Goal: Transaction & Acquisition: Purchase product/service

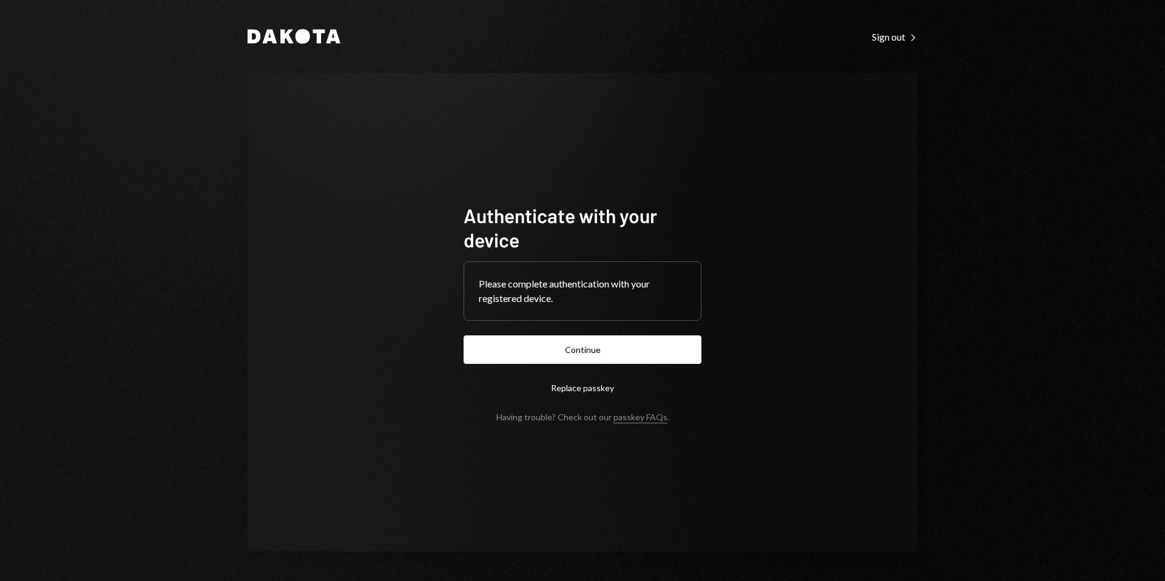
click at [587, 353] on button "Continue" at bounding box center [583, 350] width 238 height 29
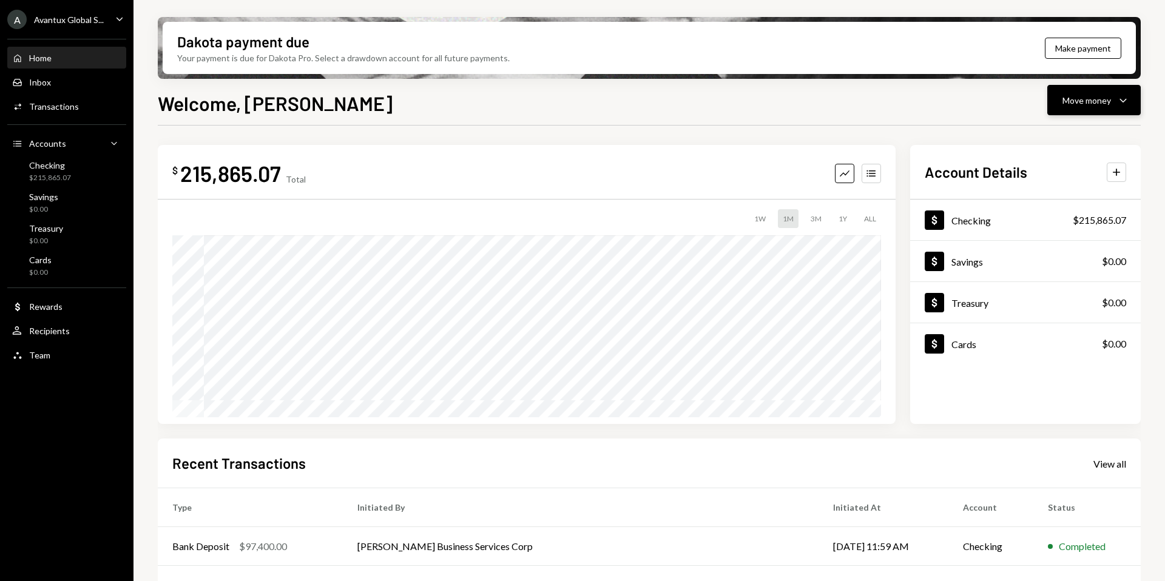
click at [1115, 104] on div "Move money Caret Down" at bounding box center [1094, 100] width 63 height 15
click at [1069, 128] on div "Withdraw Send" at bounding box center [1075, 136] width 121 height 27
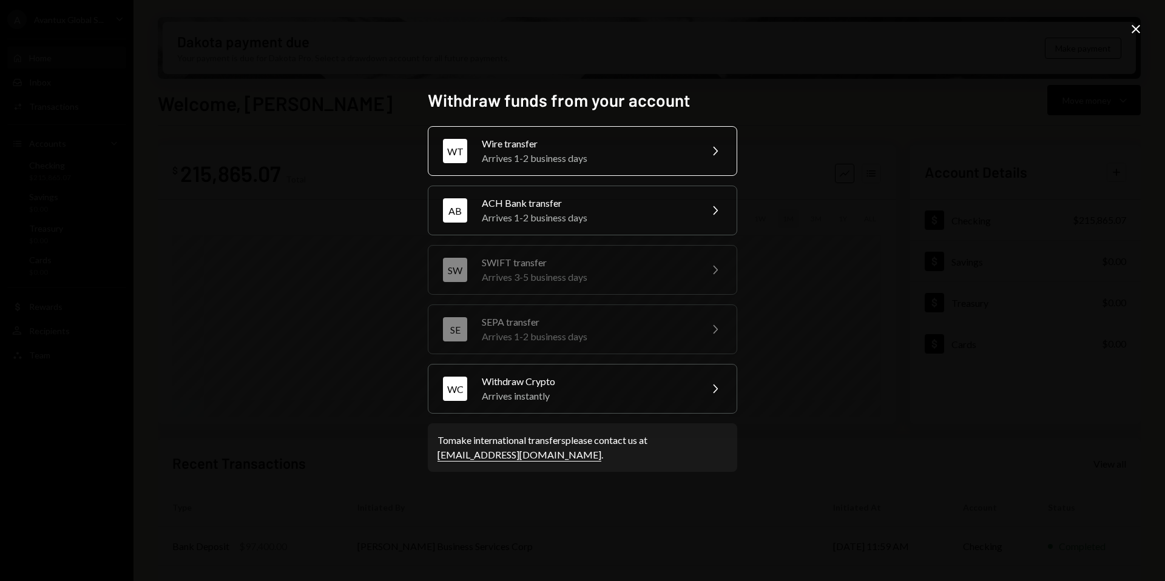
click at [535, 149] on div "Wire transfer" at bounding box center [587, 144] width 211 height 15
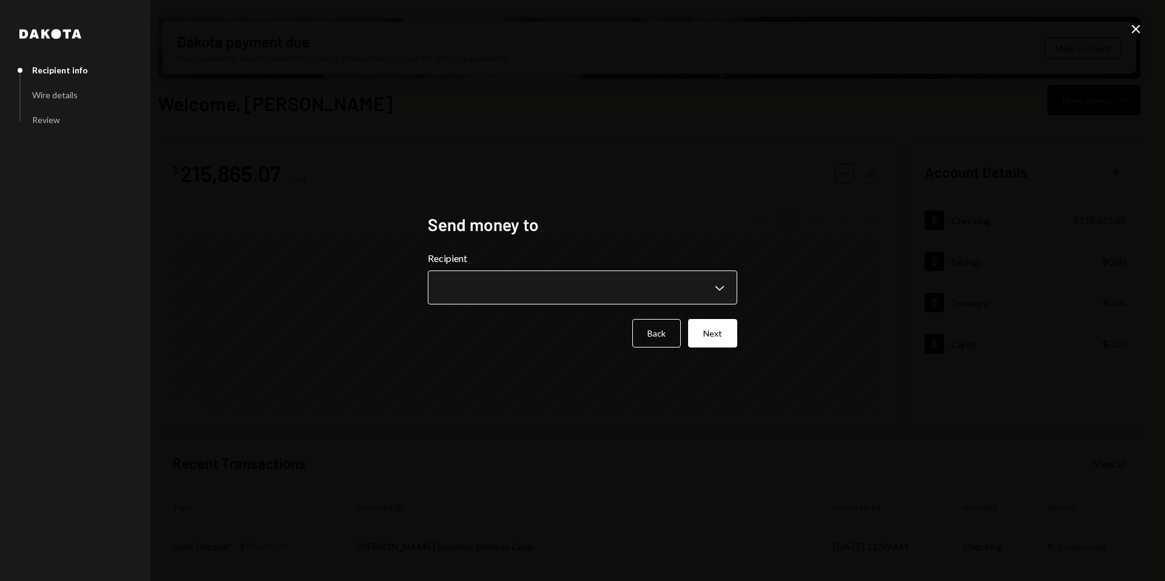
click at [582, 301] on body "A Avantux Global S... Caret Down Home Home Inbox Inbox Activities Transactions …" at bounding box center [582, 290] width 1165 height 581
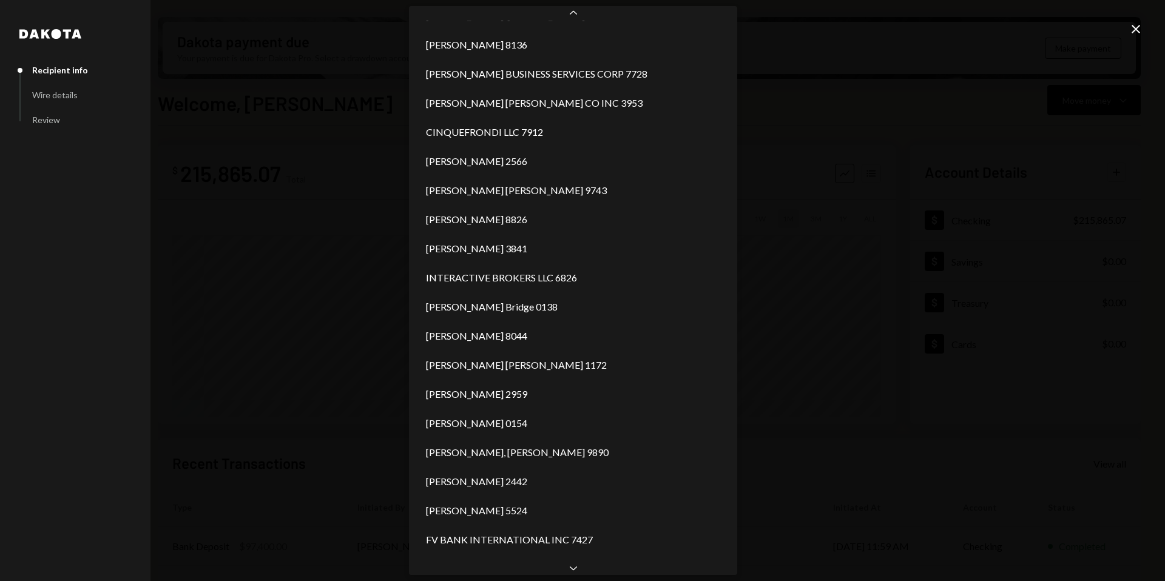
scroll to position [607, 0]
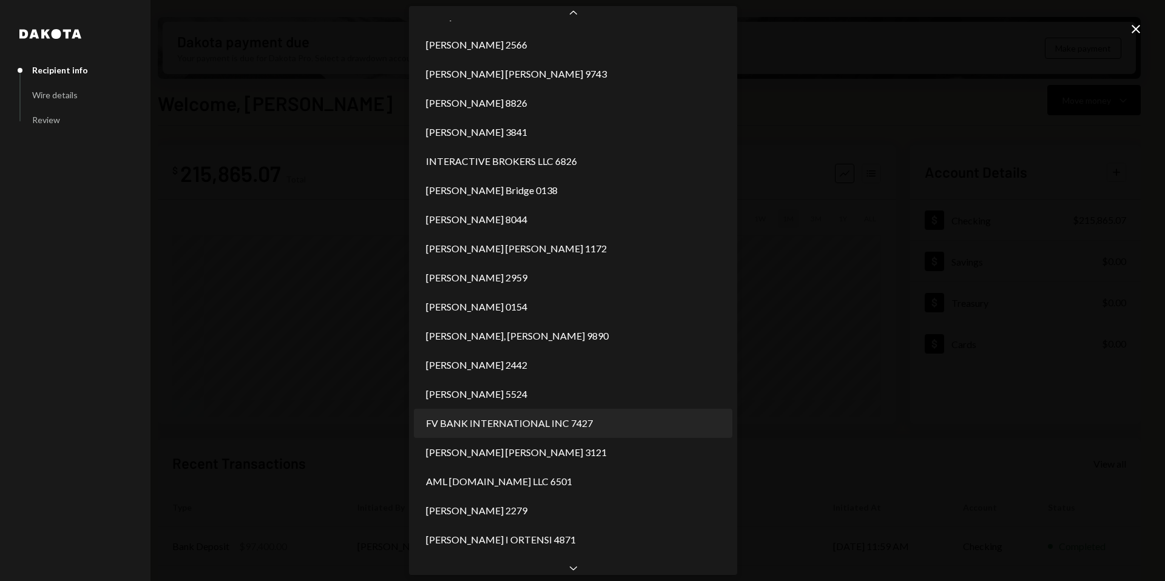
select select "**********"
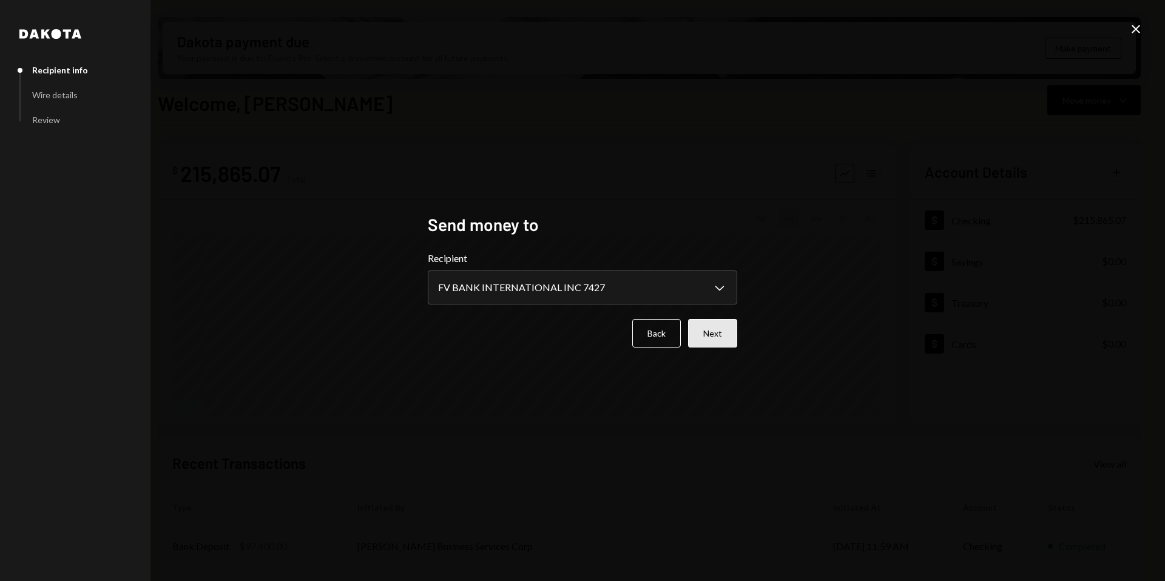
click at [732, 333] on button "Next" at bounding box center [712, 333] width 49 height 29
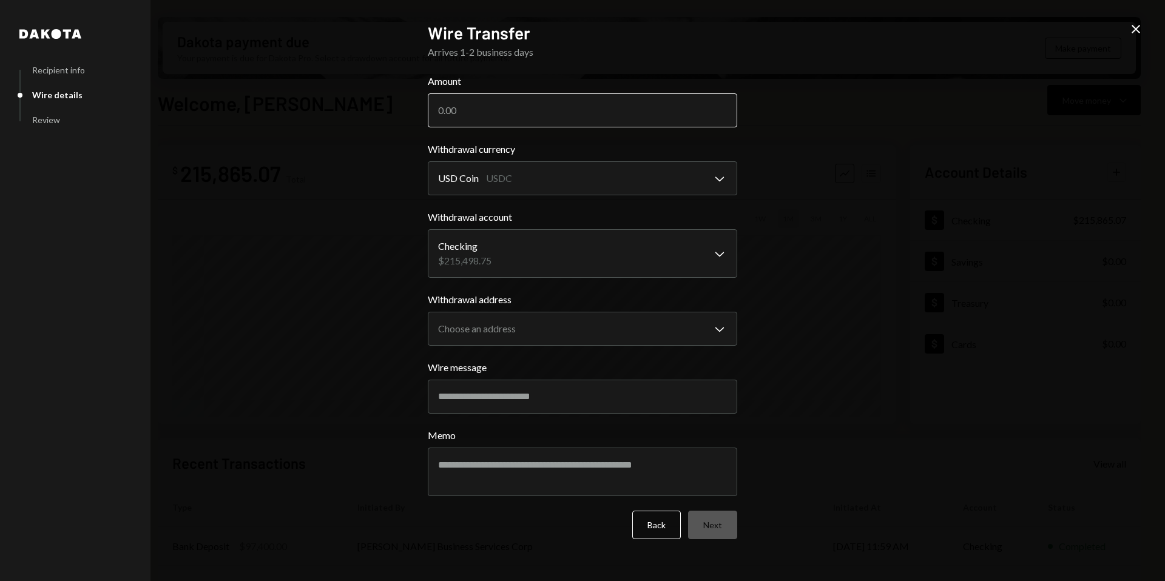
click at [468, 110] on input "Amount" at bounding box center [583, 110] width 310 height 34
type input "210500"
click at [521, 177] on body "A Avantux Global S... Caret Down Home Home Inbox Inbox Activities Transactions …" at bounding box center [582, 290] width 1165 height 581
click at [521, 250] on body "A Avantux Global S... Caret Down Home Home Inbox Inbox Activities Transactions …" at bounding box center [582, 290] width 1165 height 581
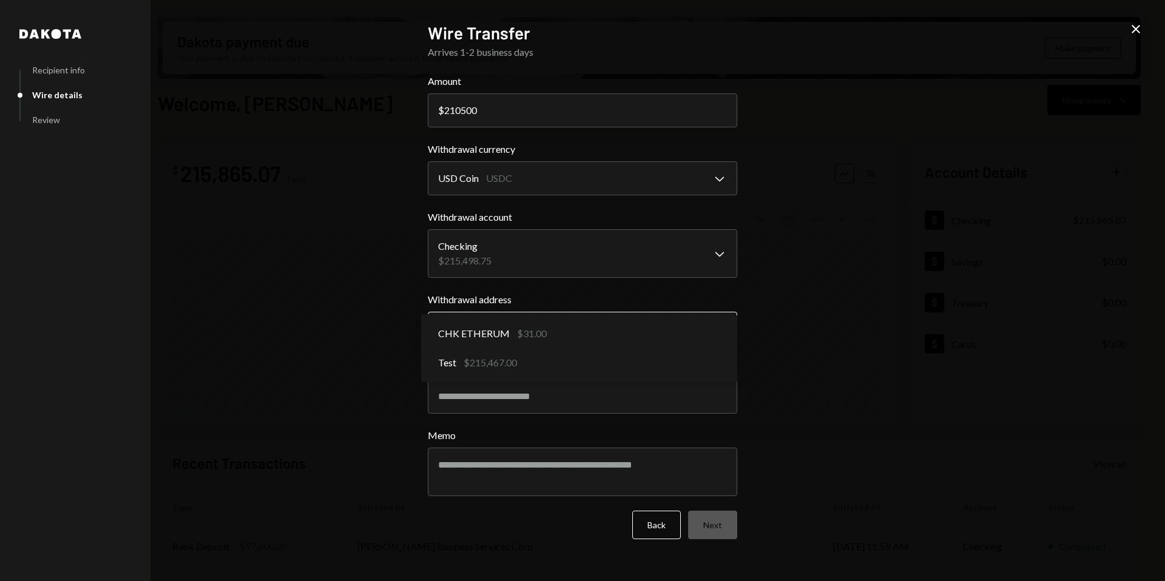
click at [530, 327] on body "A Avantux Global S... Caret Down Home Home Inbox Inbox Activities Transactions …" at bounding box center [582, 290] width 1165 height 581
select select "**********"
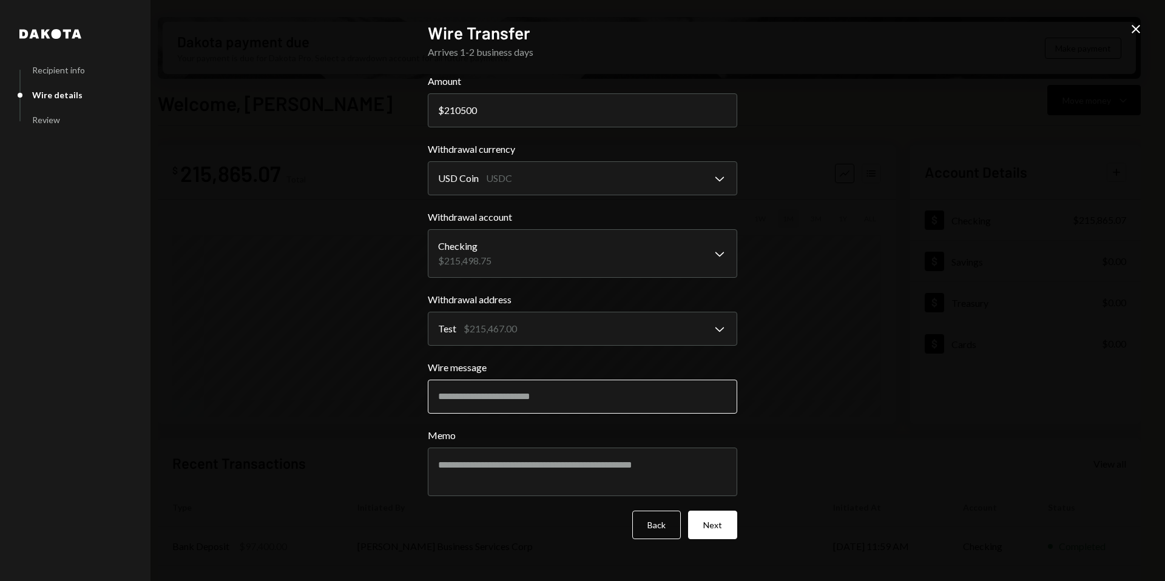
click at [533, 394] on input "Wire message" at bounding box center [583, 397] width 310 height 34
paste input "**********"
type input "**********"
click at [714, 524] on button "Next" at bounding box center [712, 525] width 49 height 29
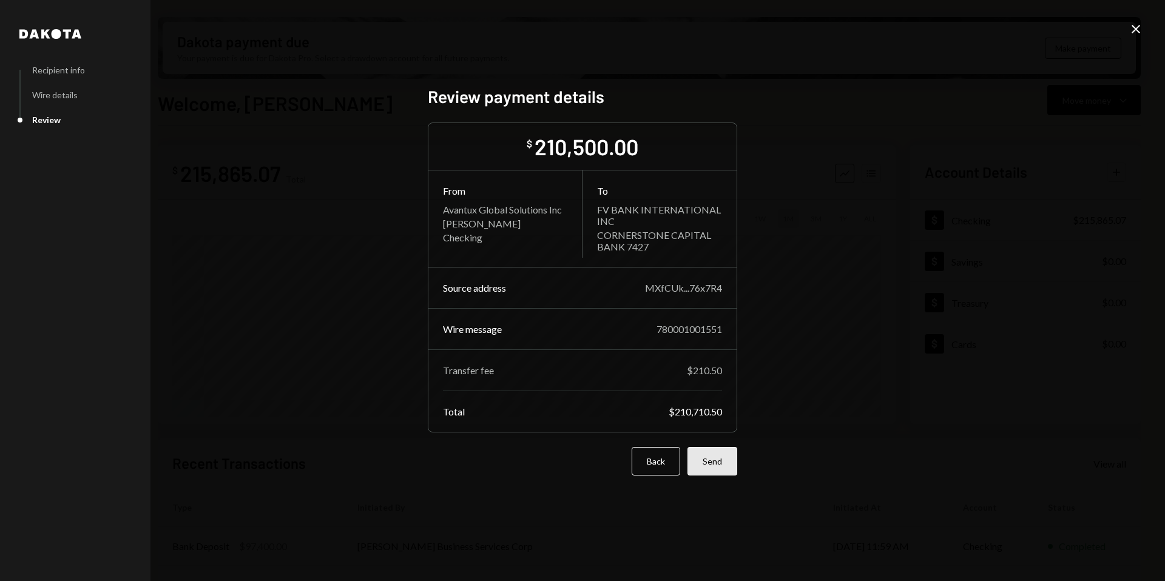
click at [722, 468] on button "Send" at bounding box center [713, 461] width 50 height 29
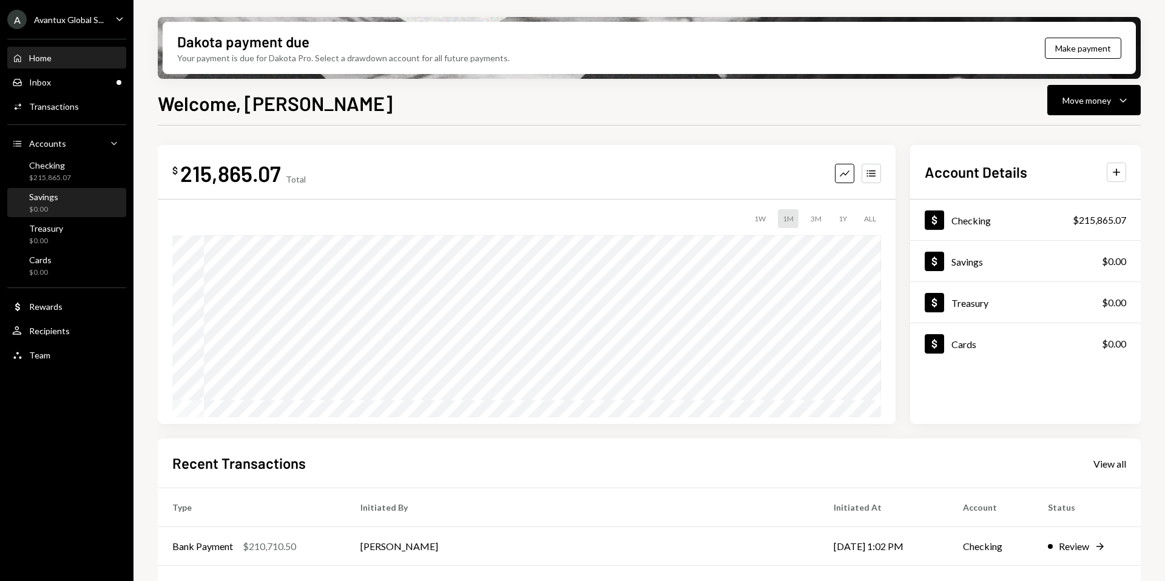
click at [61, 209] on div "Savings $0.00" at bounding box center [66, 203] width 109 height 23
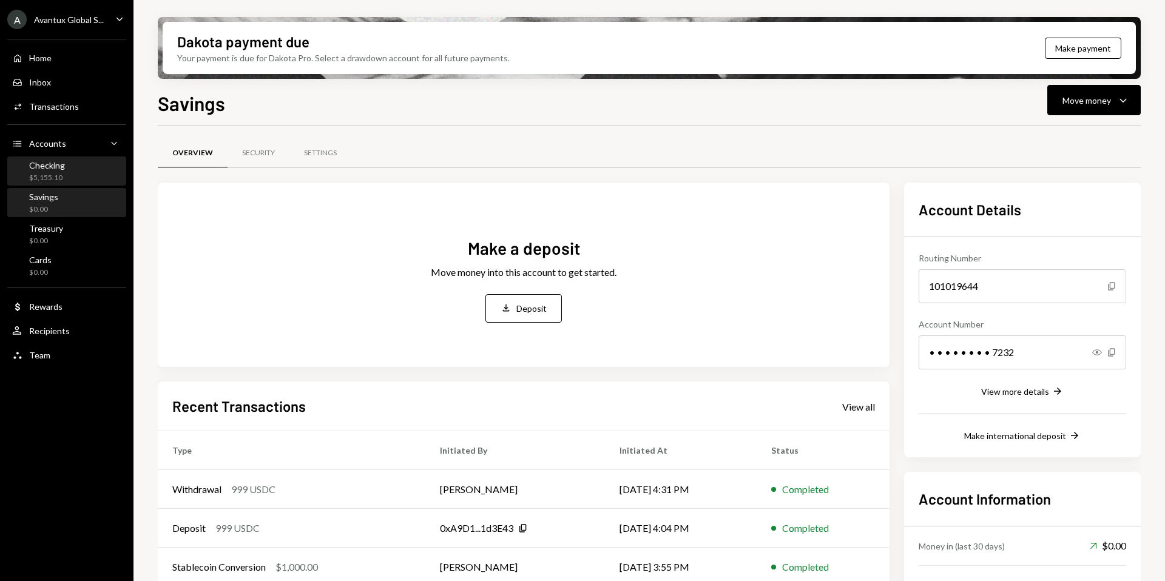
click at [63, 175] on div "$5,155.10" at bounding box center [47, 178] width 36 height 10
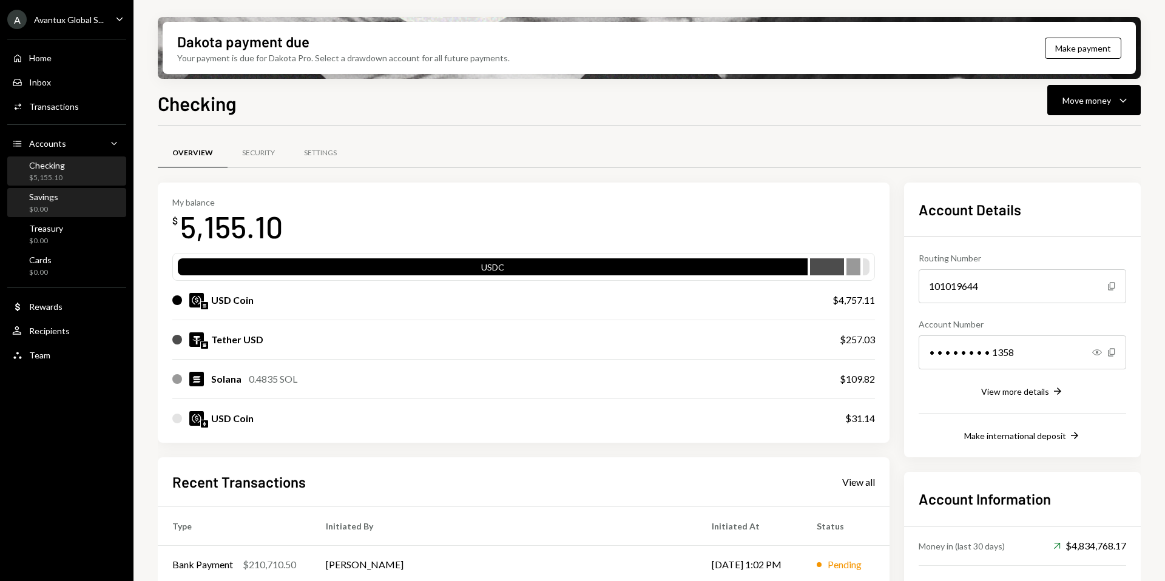
click at [36, 197] on div "Savings" at bounding box center [43, 197] width 29 height 10
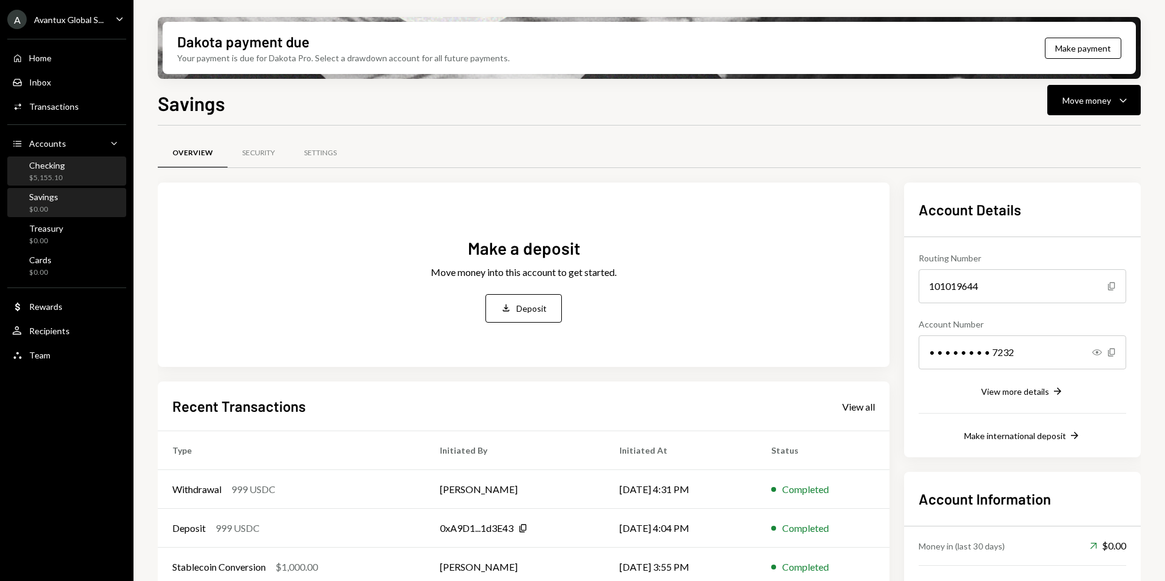
click at [50, 176] on div "$5,155.10" at bounding box center [47, 178] width 36 height 10
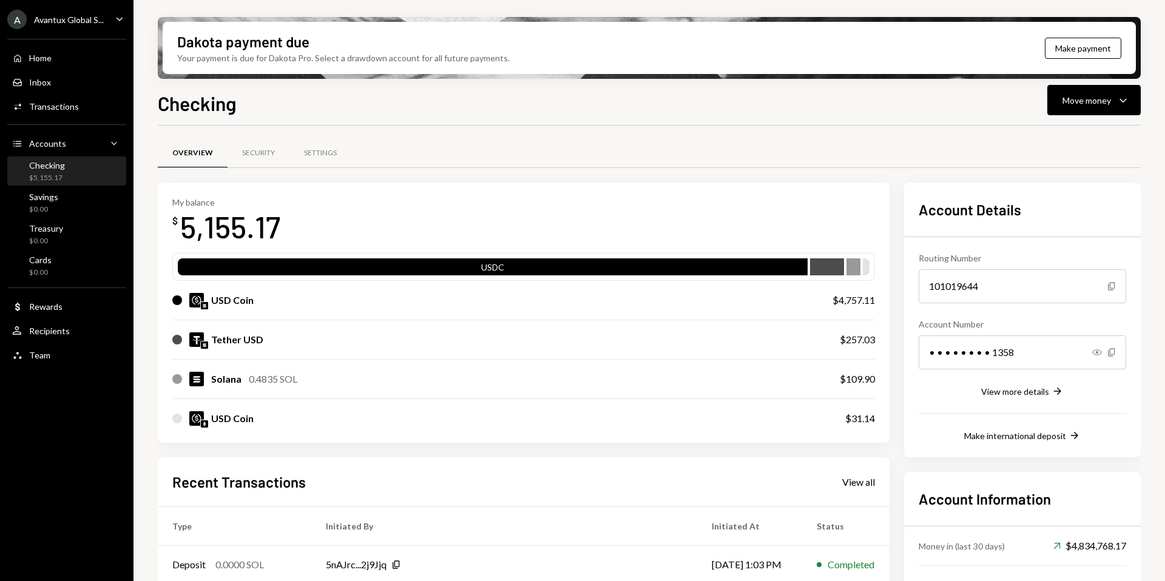
click at [72, 22] on div "Avantux Global S..." at bounding box center [69, 20] width 70 height 10
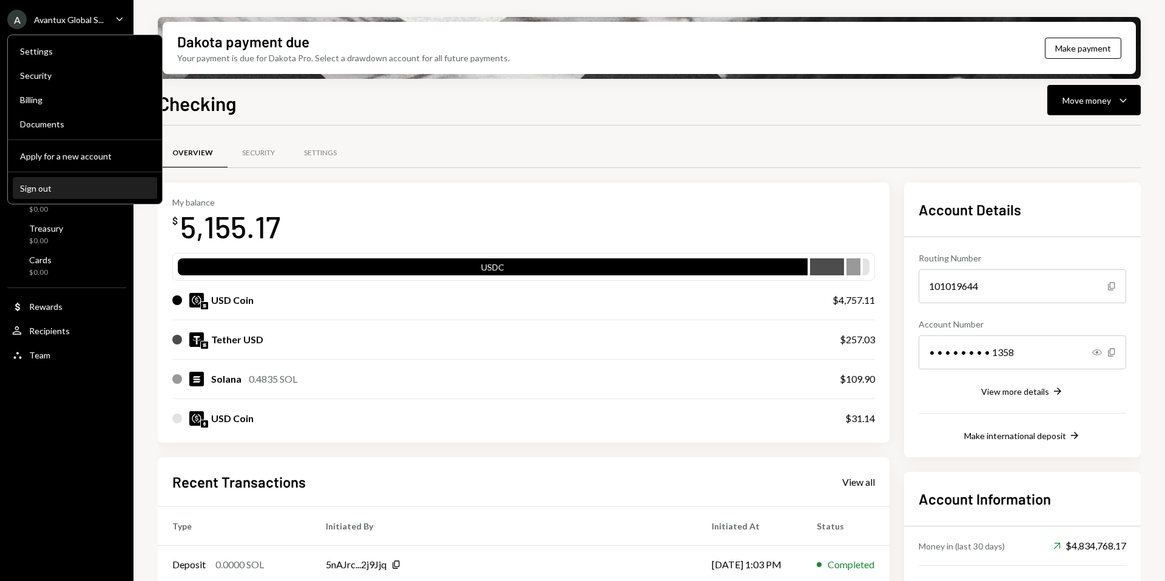
click at [78, 188] on div "Sign out" at bounding box center [85, 188] width 130 height 10
